Goal: Information Seeking & Learning: Learn about a topic

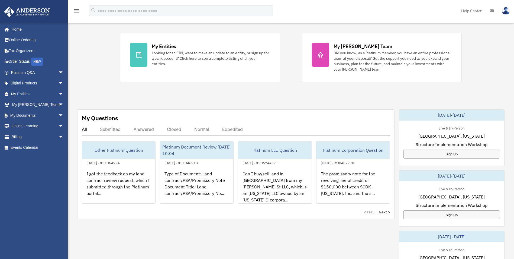
scroll to position [108, 0]
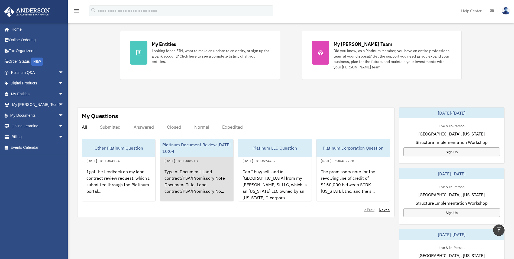
click at [209, 179] on div "Type of Document: Land contract/PSA/Promissory Note Document Title: Land contra…" at bounding box center [196, 185] width 73 height 42
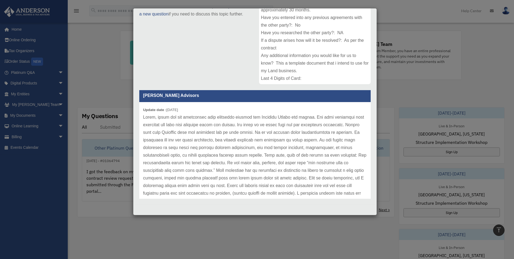
scroll to position [3, 0]
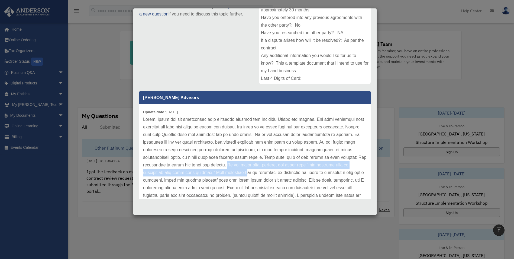
drag, startPoint x: 255, startPoint y: 164, endPoint x: 258, endPoint y: 171, distance: 8.4
click at [258, 171] on p at bounding box center [255, 195] width 224 height 159
drag, startPoint x: 258, startPoint y: 171, endPoint x: 252, endPoint y: 171, distance: 6.2
click at [252, 171] on p at bounding box center [255, 195] width 224 height 159
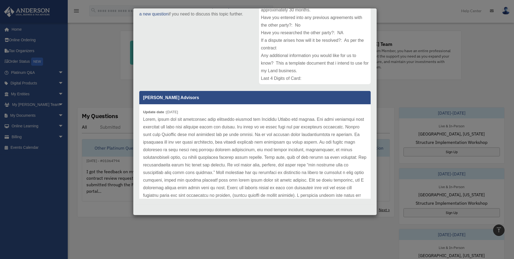
scroll to position [30, 0]
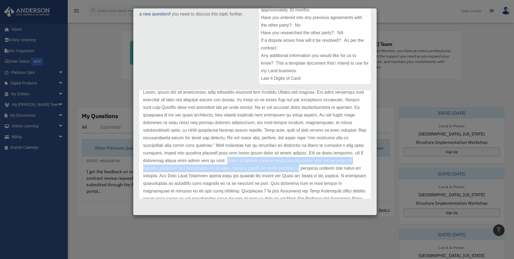
drag, startPoint x: 259, startPoint y: 160, endPoint x: 347, endPoint y: 169, distance: 88.3
click at [347, 169] on p at bounding box center [255, 167] width 224 height 159
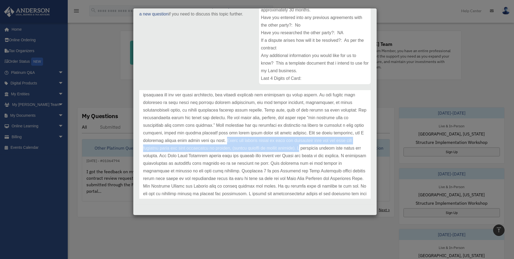
scroll to position [57, 0]
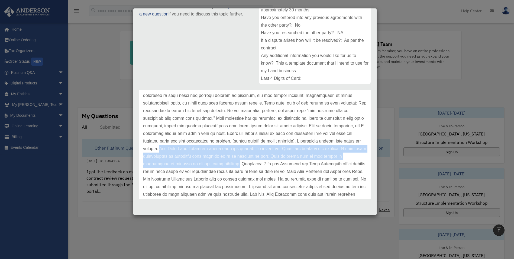
drag, startPoint x: 217, startPoint y: 148, endPoint x: 266, endPoint y: 165, distance: 51.8
click at [266, 165] on p at bounding box center [255, 140] width 224 height 159
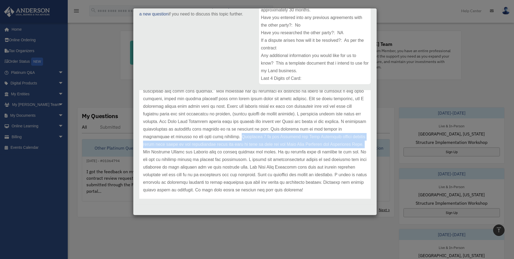
drag, startPoint x: 268, startPoint y: 136, endPoint x: 186, endPoint y: 153, distance: 83.4
click at [186, 153] on p at bounding box center [255, 113] width 224 height 159
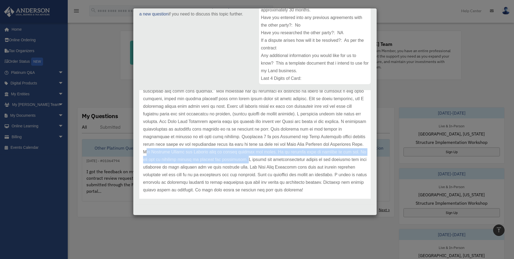
drag, startPoint x: 187, startPoint y: 152, endPoint x: 289, endPoint y: 162, distance: 101.7
click at [289, 162] on p at bounding box center [255, 113] width 224 height 159
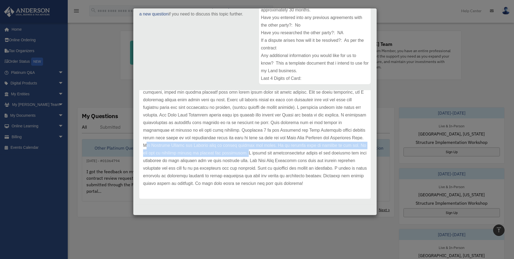
scroll to position [98, 0]
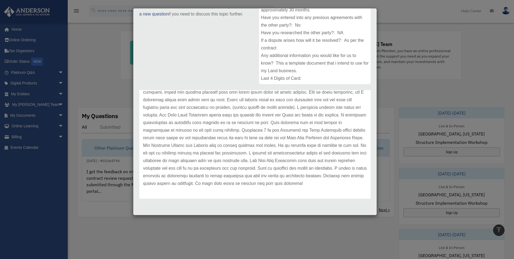
click at [487, 40] on div "Case Detail × Platinum Document Review [DATE] 10:04 Case Number 01046918 Create…" at bounding box center [257, 129] width 514 height 259
